Goal: Task Accomplishment & Management: Use online tool/utility

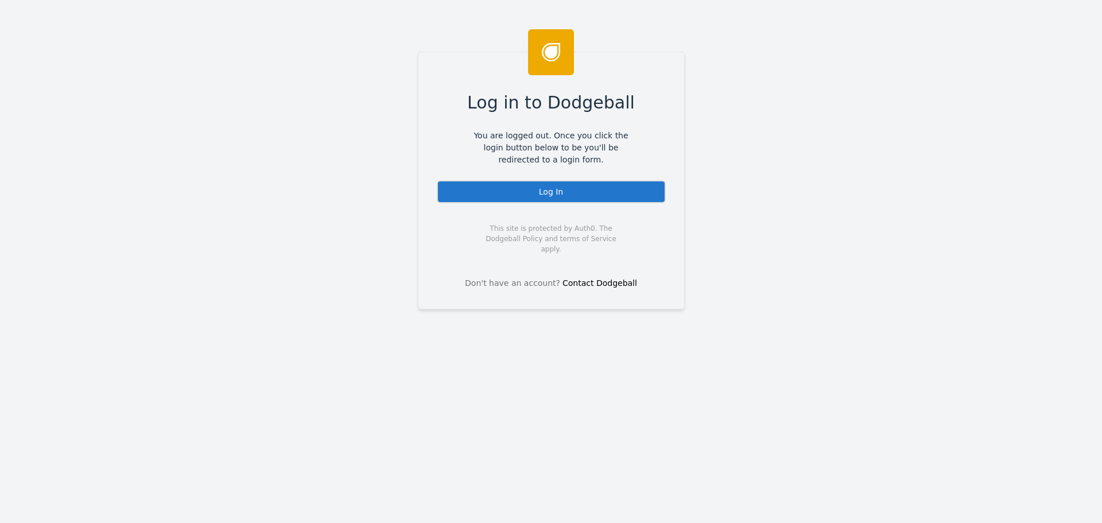
click at [592, 196] on div "Log In" at bounding box center [551, 191] width 229 height 23
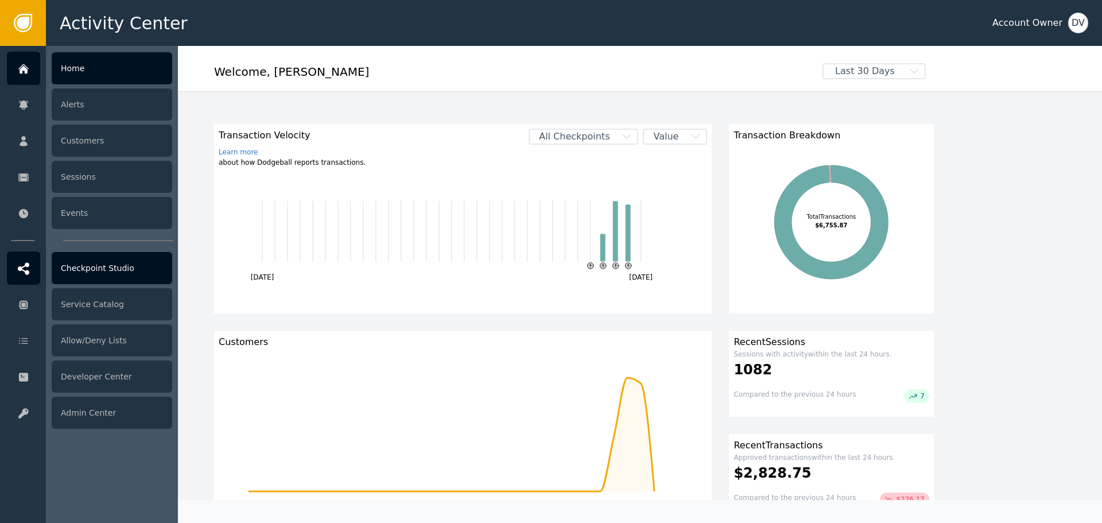
click at [129, 274] on div "Checkpoint Studio" at bounding box center [112, 268] width 120 height 32
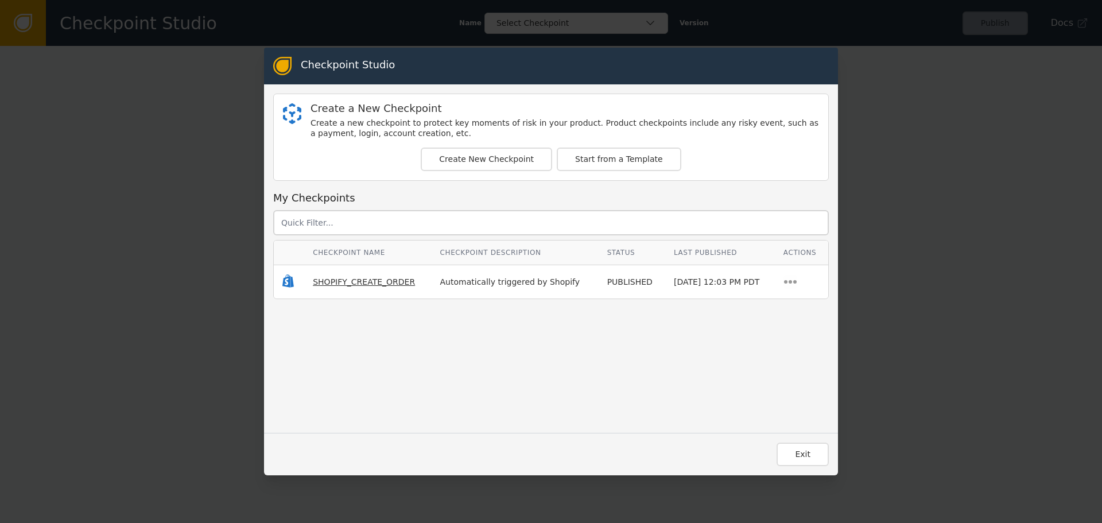
click at [343, 283] on span "SHOPIFY_CREATE_ORDER" at bounding box center [364, 281] width 102 height 9
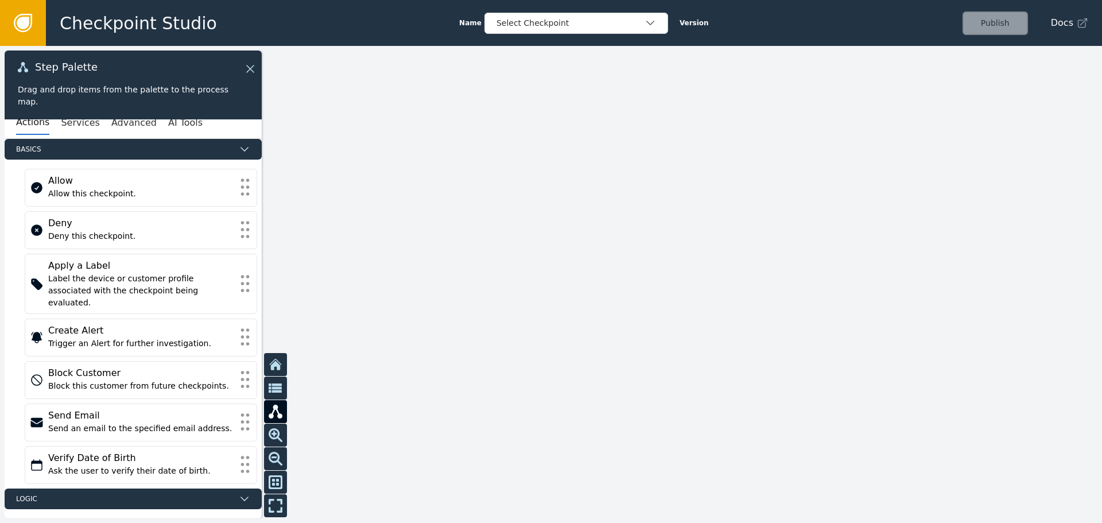
click at [396, 180] on div at bounding box center [551, 284] width 1102 height 477
drag, startPoint x: 445, startPoint y: 139, endPoint x: 480, endPoint y: 113, distance: 43.0
click at [480, 113] on div at bounding box center [551, 284] width 1102 height 477
drag, startPoint x: 476, startPoint y: 118, endPoint x: 495, endPoint y: 211, distance: 95.0
click at [495, 211] on div at bounding box center [551, 284] width 1102 height 477
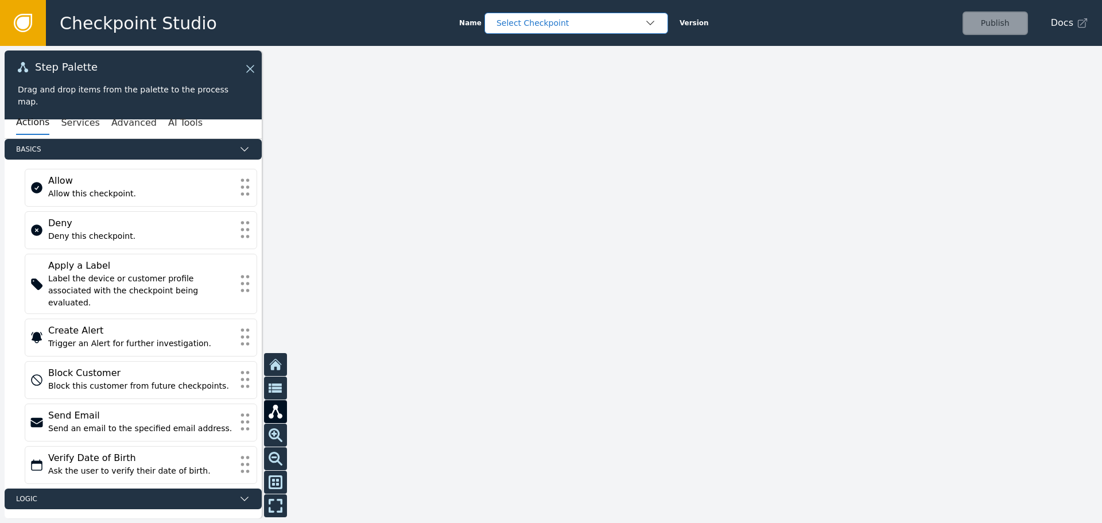
click at [588, 28] on div "Select Checkpoint" at bounding box center [570, 23] width 148 height 12
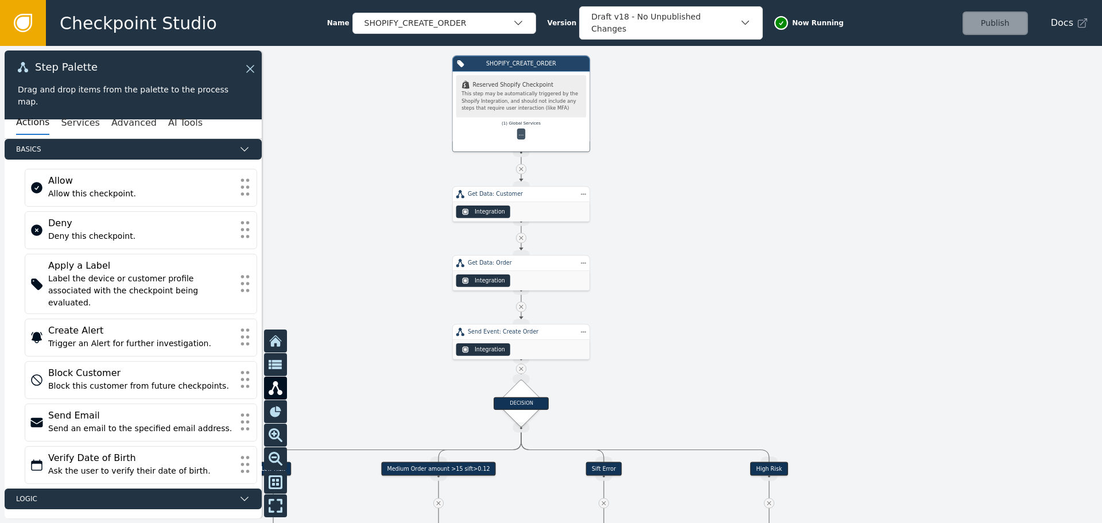
drag, startPoint x: 636, startPoint y: 254, endPoint x: 649, endPoint y: 104, distance: 150.4
click at [649, 104] on div at bounding box center [551, 284] width 1102 height 477
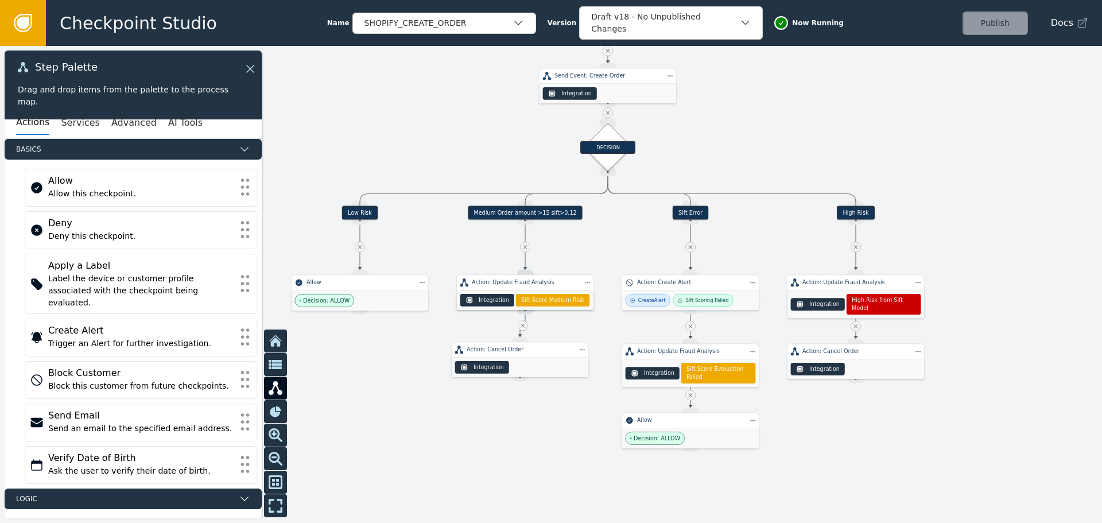
drag, startPoint x: 657, startPoint y: 289, endPoint x: 744, endPoint y: 80, distance: 225.6
click at [744, 80] on div at bounding box center [551, 284] width 1102 height 477
click at [454, 422] on div at bounding box center [551, 284] width 1102 height 477
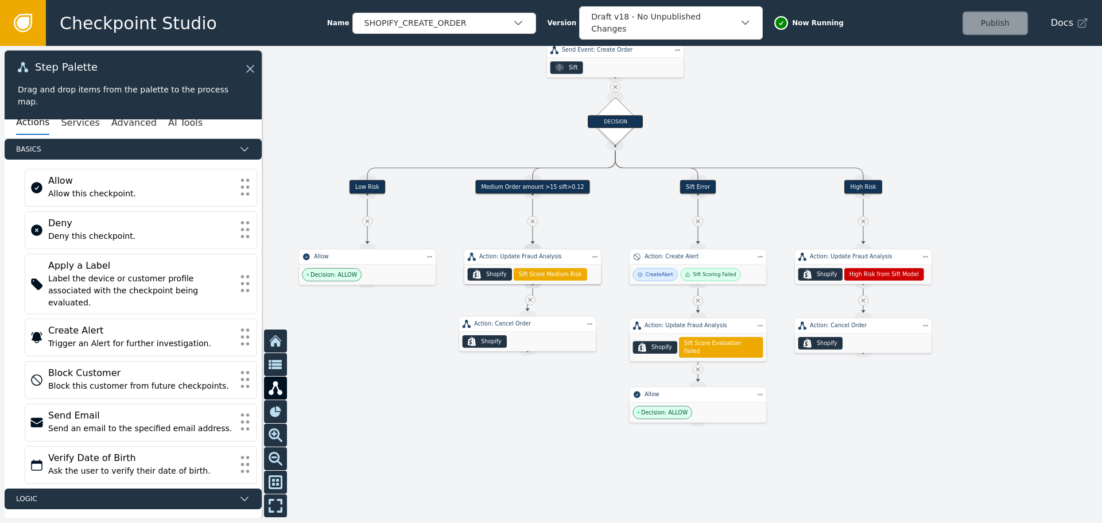
drag, startPoint x: 433, startPoint y: 421, endPoint x: 438, endPoint y: 391, distance: 30.3
click at [438, 391] on div at bounding box center [551, 284] width 1102 height 477
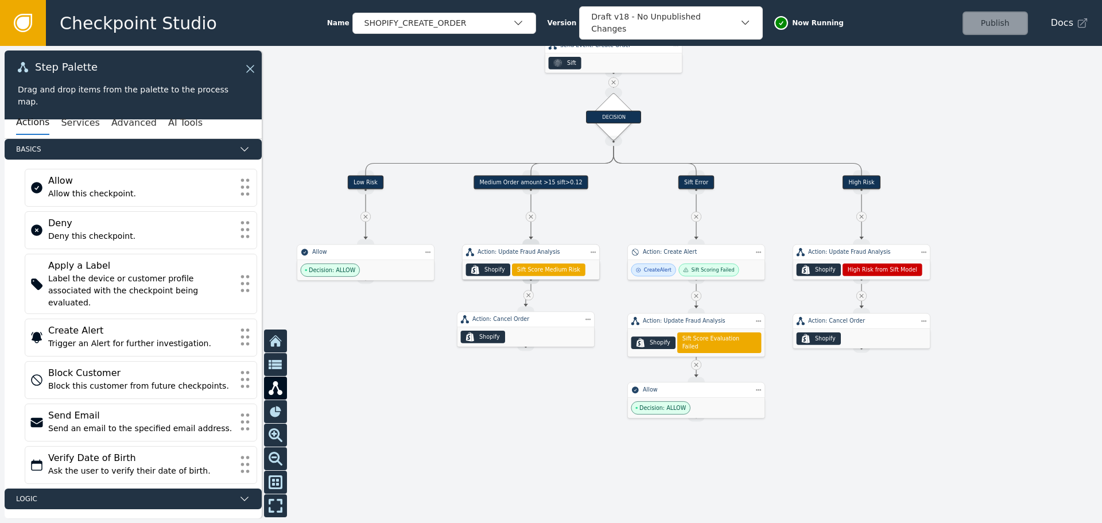
click at [524, 180] on div "Medium Order amount >15 sift>0.12" at bounding box center [530, 183] width 115 height 14
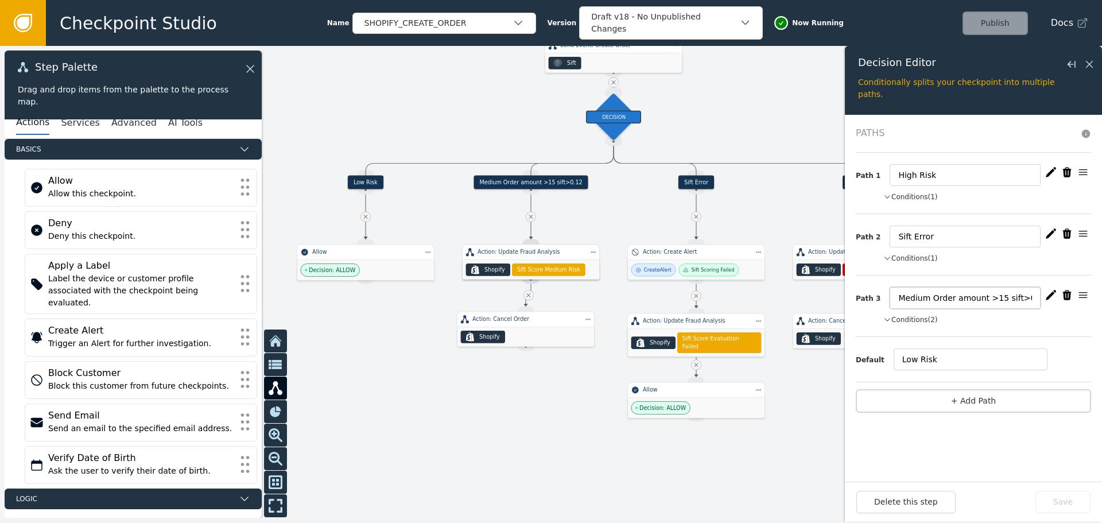
click at [987, 298] on input "Medium Order amount >15 sift>0.12" at bounding box center [964, 298] width 151 height 22
type input "Medium Order amount >10 sift>0.12"
click at [1047, 294] on icon "button" at bounding box center [1050, 294] width 11 height 11
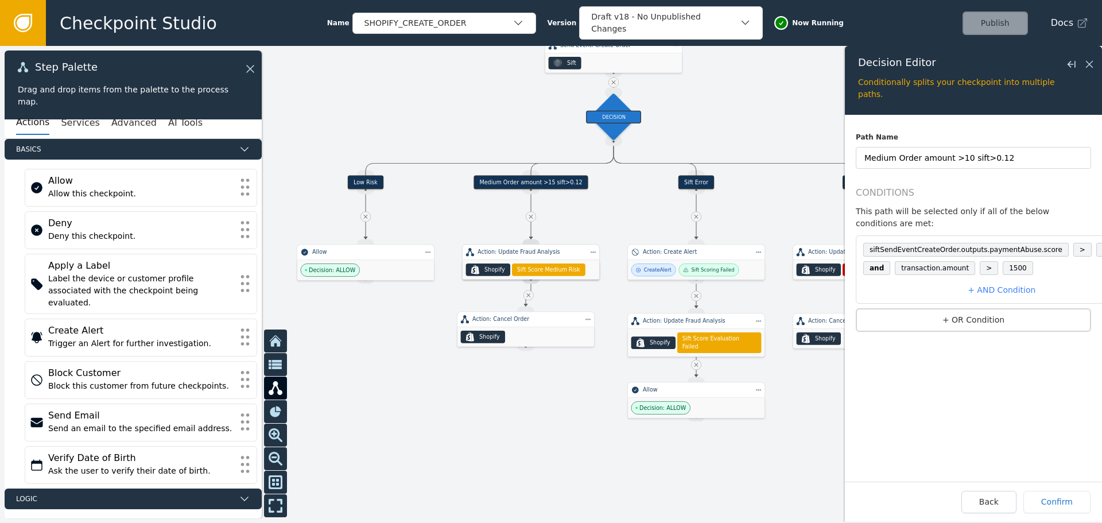
click at [1004, 261] on span "1500" at bounding box center [1017, 268] width 30 height 14
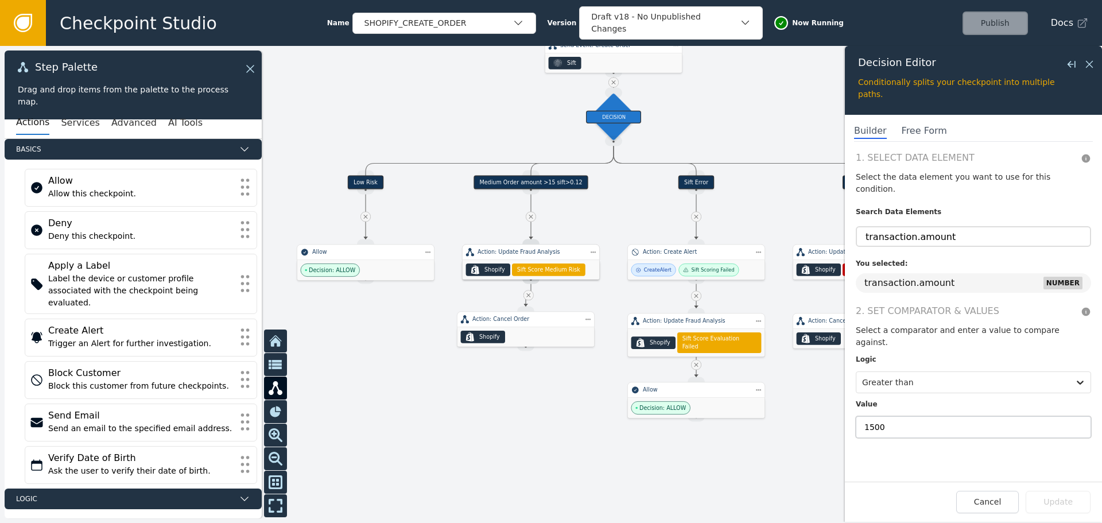
click at [870, 416] on input "1500" at bounding box center [972, 427] width 235 height 22
type input "1000"
click at [931, 399] on label "Value" at bounding box center [972, 406] width 235 height 15
click at [1069, 497] on button "Update" at bounding box center [1057, 502] width 65 height 22
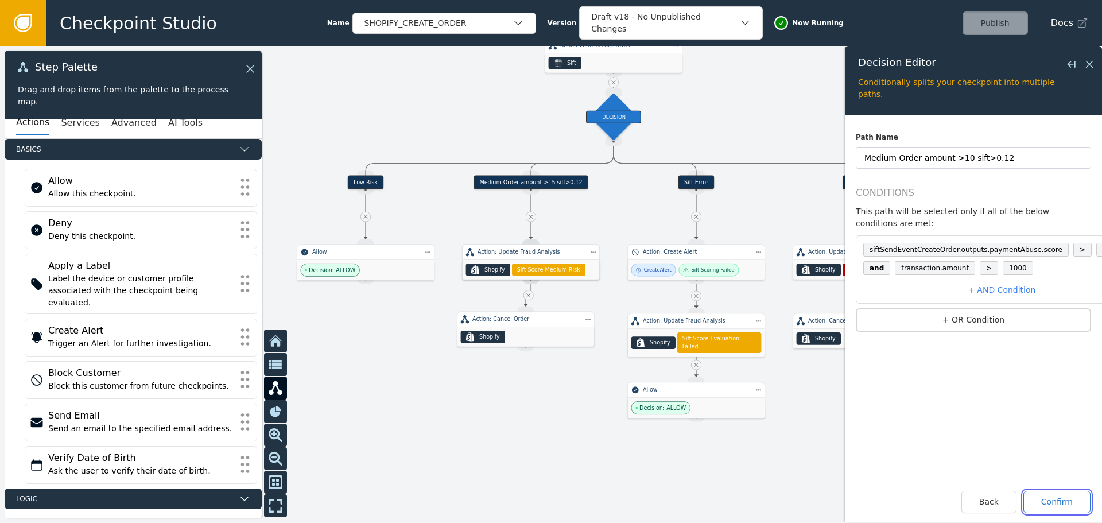
click at [1055, 499] on button "Confirm" at bounding box center [1056, 502] width 67 height 22
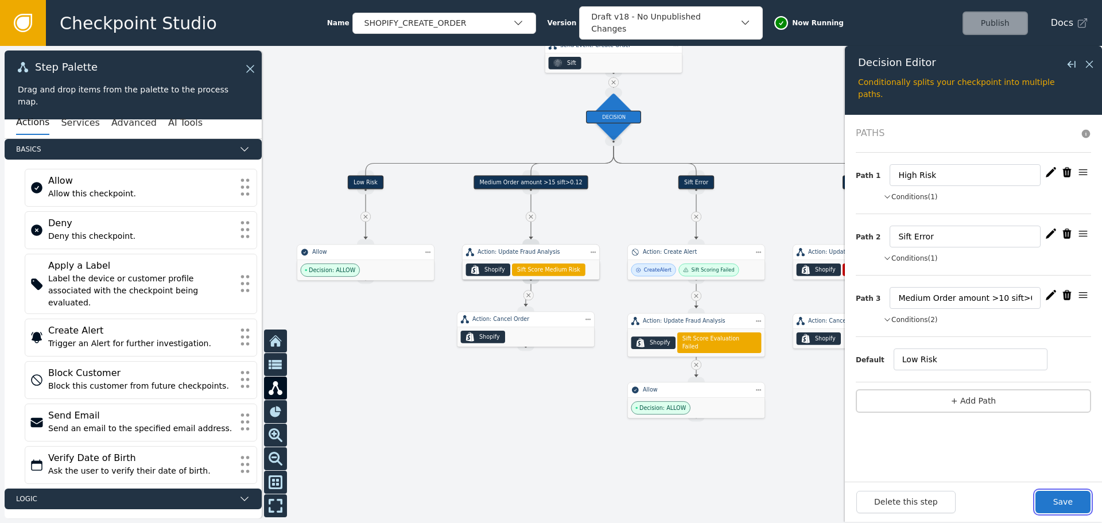
click at [1055, 499] on button "Save" at bounding box center [1062, 502] width 55 height 22
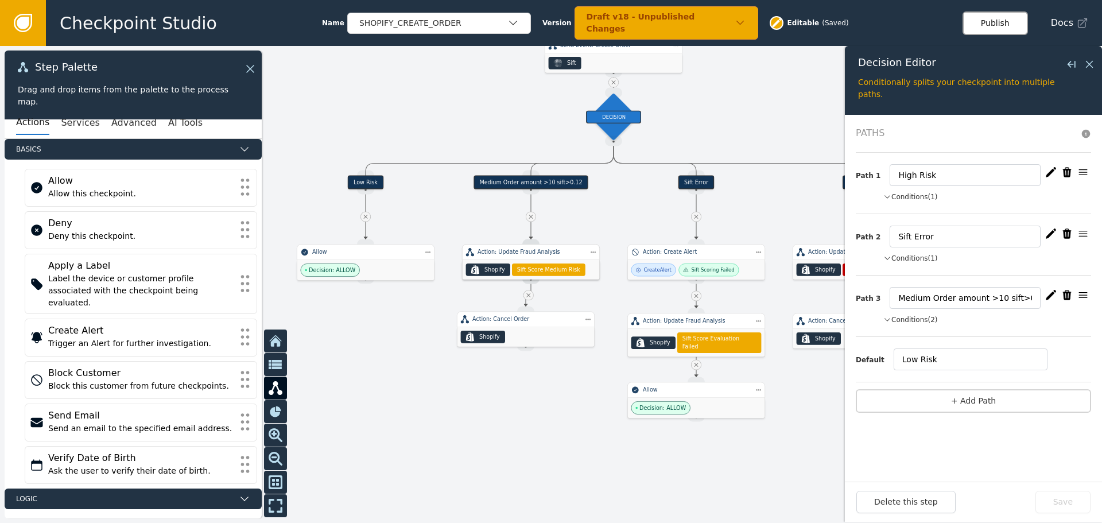
drag, startPoint x: 1012, startPoint y: 21, endPoint x: 1002, endPoint y: 21, distance: 10.3
click at [1011, 21] on button "Publish" at bounding box center [994, 23] width 65 height 24
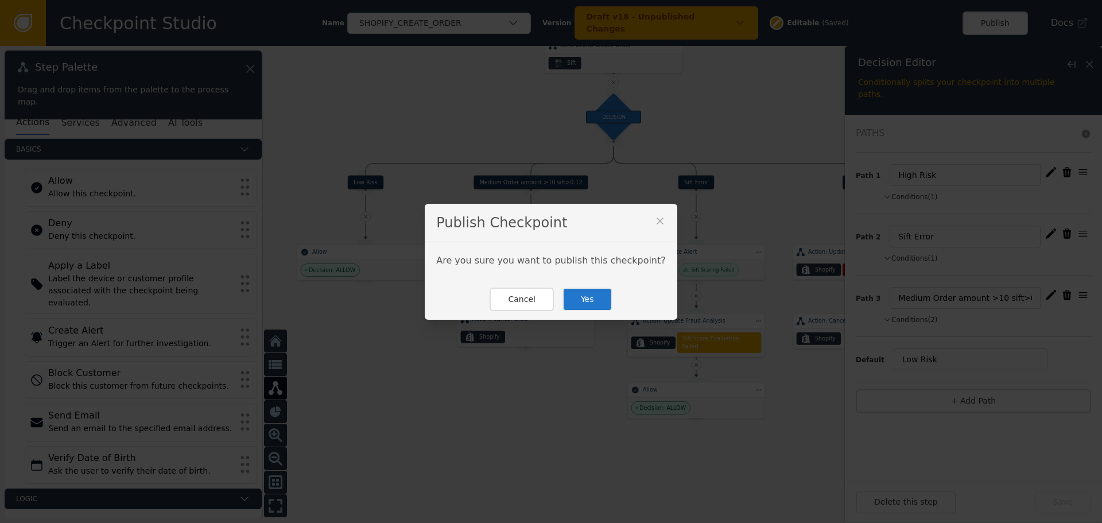
drag, startPoint x: 590, startPoint y: 302, endPoint x: 570, endPoint y: 301, distance: 20.1
click at [590, 302] on button "Yes" at bounding box center [587, 299] width 50 height 24
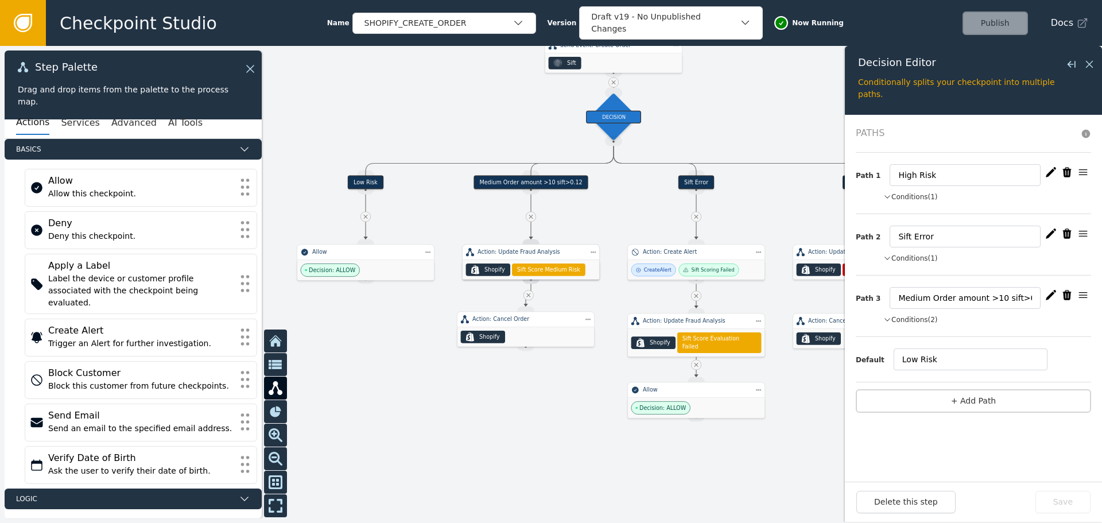
click at [512, 428] on div at bounding box center [551, 284] width 1102 height 477
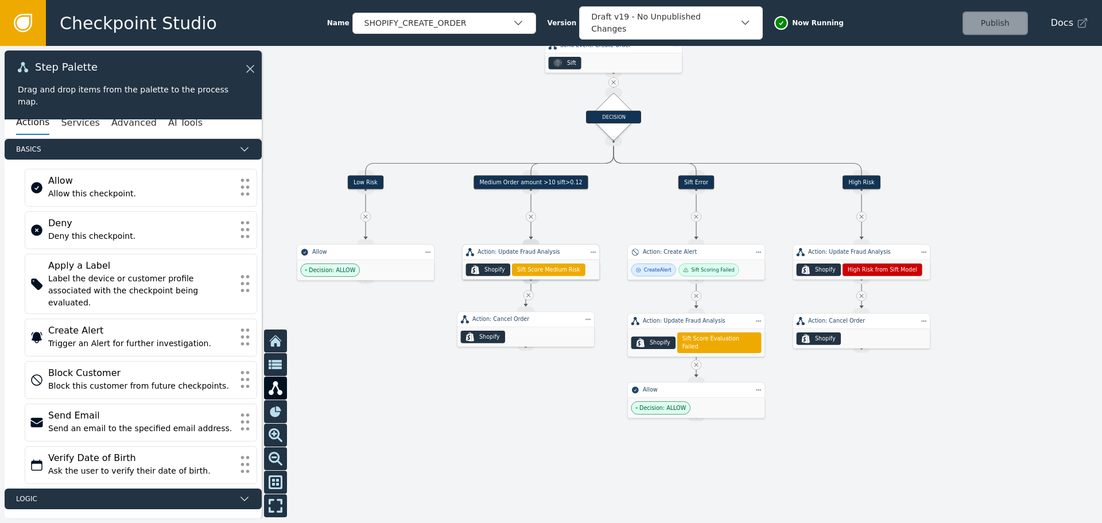
click at [499, 256] on div "Action: Update Fraud Analysis" at bounding box center [531, 252] width 138 height 16
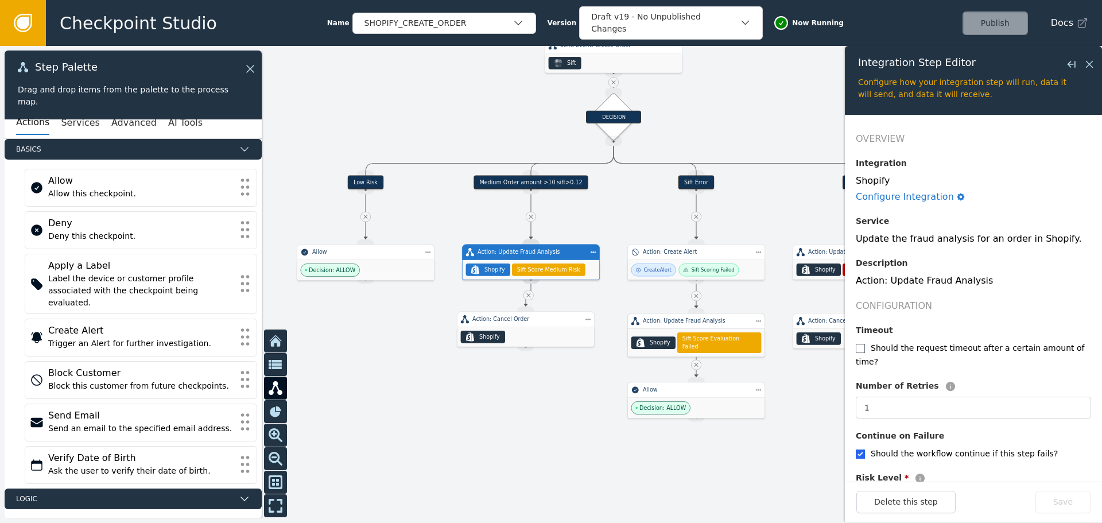
click at [670, 328] on div "Action: Update Fraud Analysis" at bounding box center [696, 321] width 138 height 16
checkbox input "true"
type input "Sift Score Evaluation Failed"
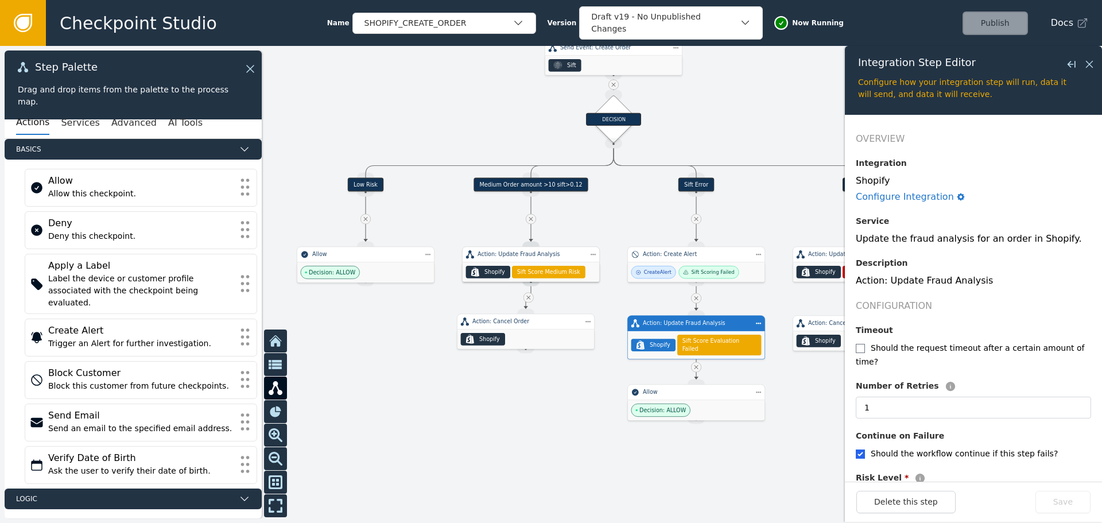
click at [561, 400] on div at bounding box center [551, 284] width 1102 height 477
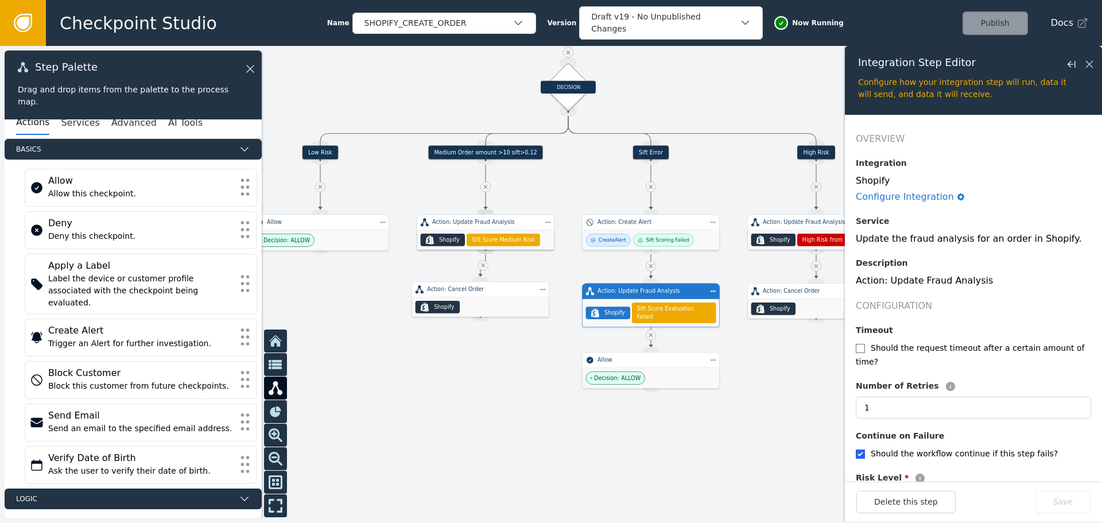
drag, startPoint x: 561, startPoint y: 414, endPoint x: 513, endPoint y: 384, distance: 55.7
click at [513, 384] on div at bounding box center [551, 284] width 1102 height 477
click at [619, 364] on div "Allow" at bounding box center [651, 360] width 138 height 16
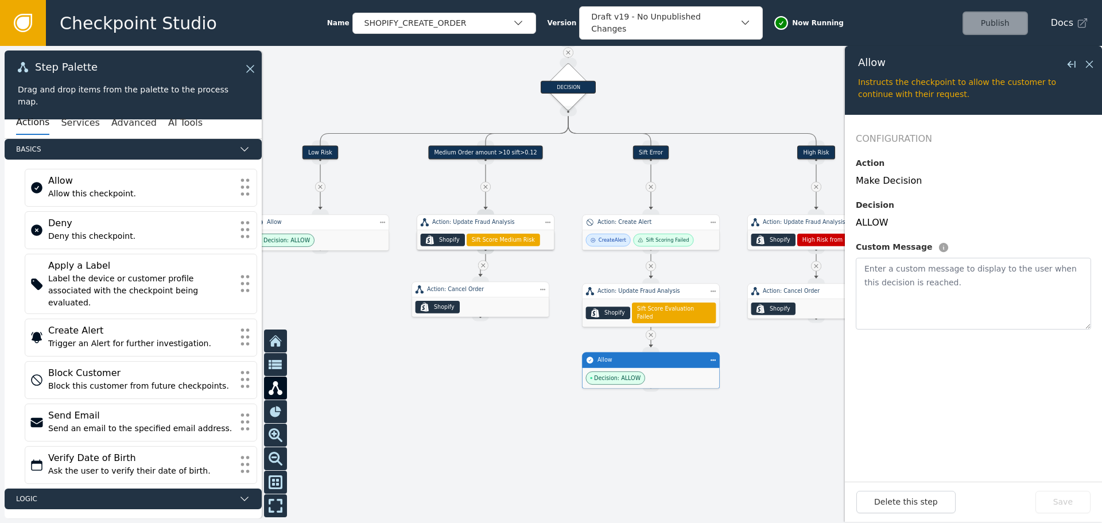
click at [503, 401] on div at bounding box center [551, 284] width 1102 height 477
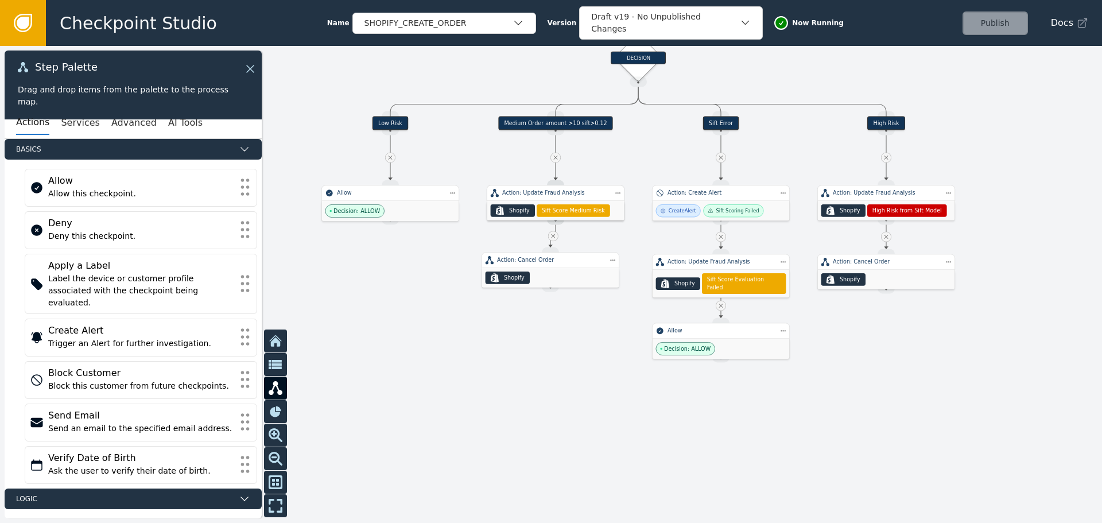
drag, startPoint x: 508, startPoint y: 401, endPoint x: 574, endPoint y: 373, distance: 71.7
click at [574, 373] on div at bounding box center [551, 284] width 1102 height 477
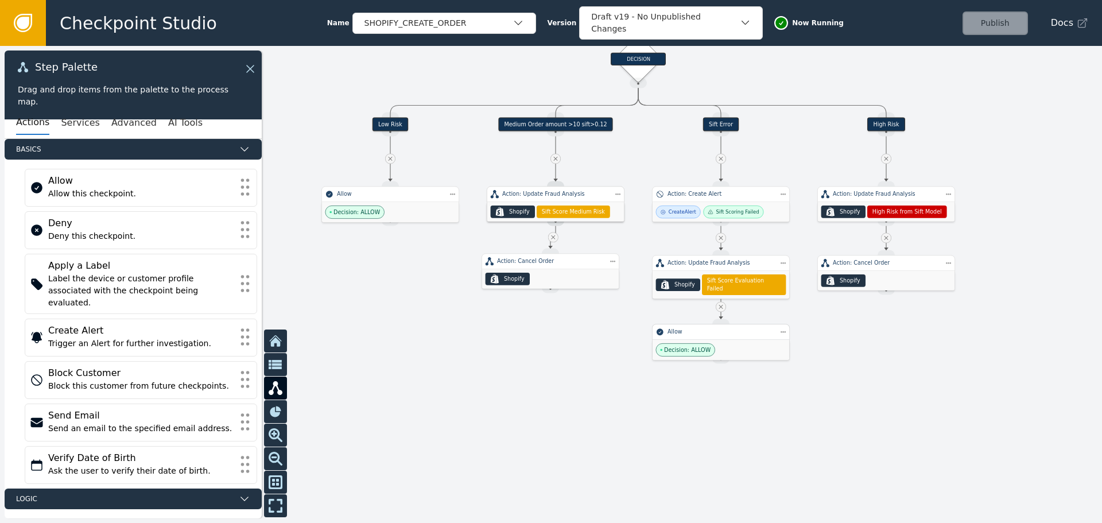
click at [721, 341] on div "Decision: ALLOW" at bounding box center [720, 350] width 137 height 20
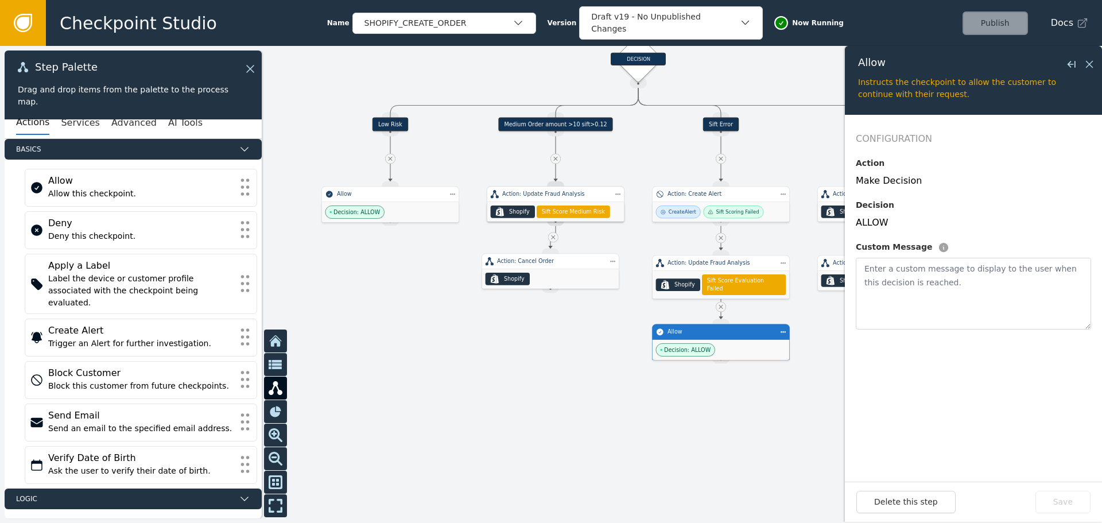
click at [778, 471] on div at bounding box center [551, 284] width 1102 height 477
click at [1089, 63] on icon at bounding box center [1089, 64] width 13 height 13
